Goal: Download file/media

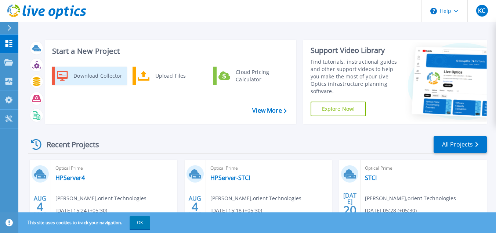
click at [94, 73] on div "Download Collector" at bounding box center [97, 75] width 55 height 15
